Goal: Information Seeking & Learning: Learn about a topic

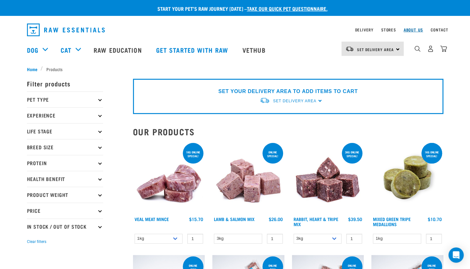
click at [417, 30] on link "About Us" at bounding box center [412, 30] width 19 height 2
